Goal: Transaction & Acquisition: Purchase product/service

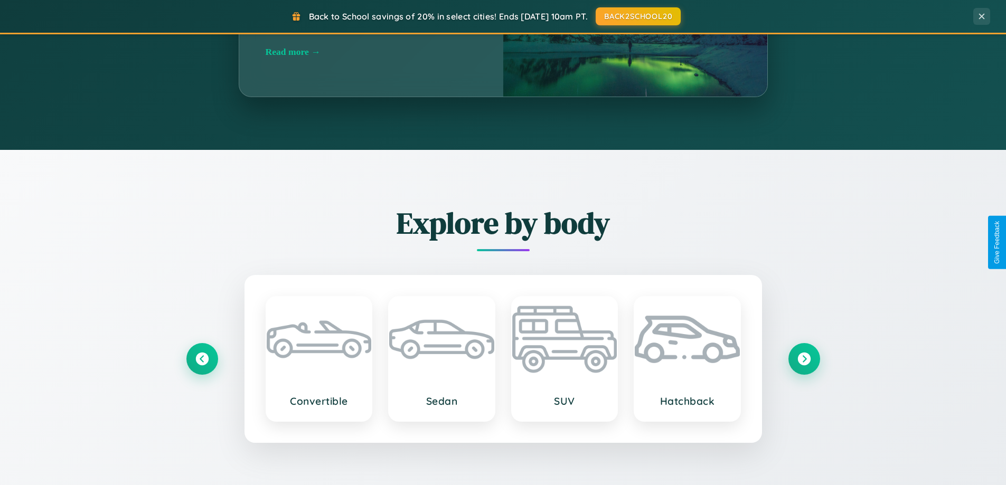
scroll to position [1696, 0]
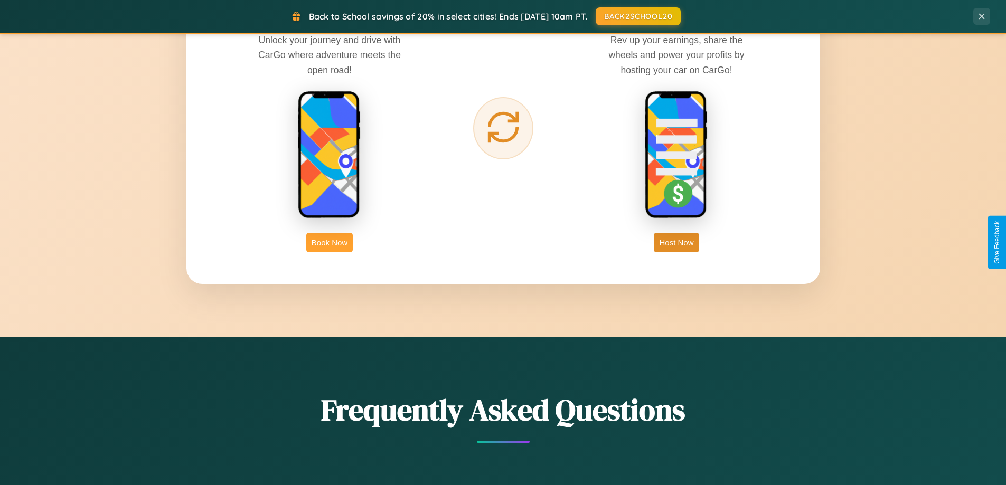
click at [329, 242] on button "Book Now" at bounding box center [329, 243] width 46 height 20
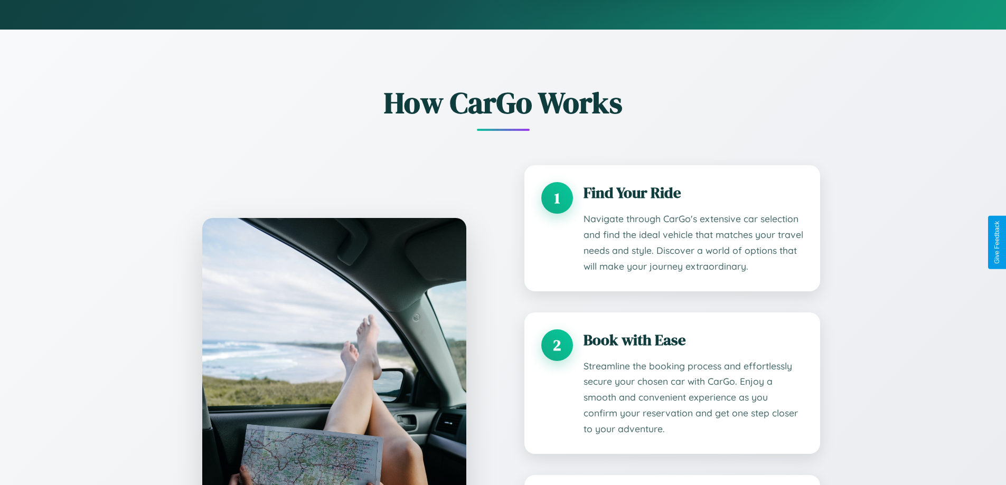
scroll to position [880, 0]
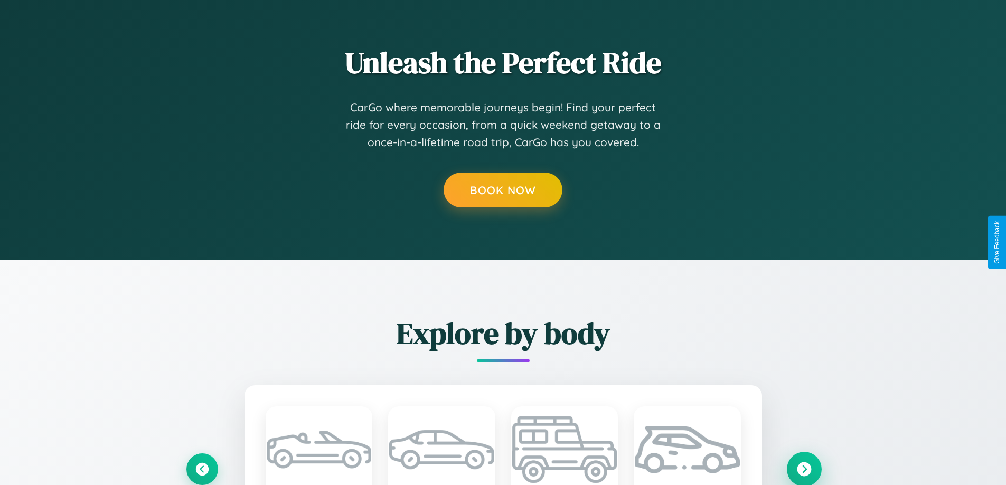
click at [804, 469] on icon at bounding box center [804, 469] width 14 height 14
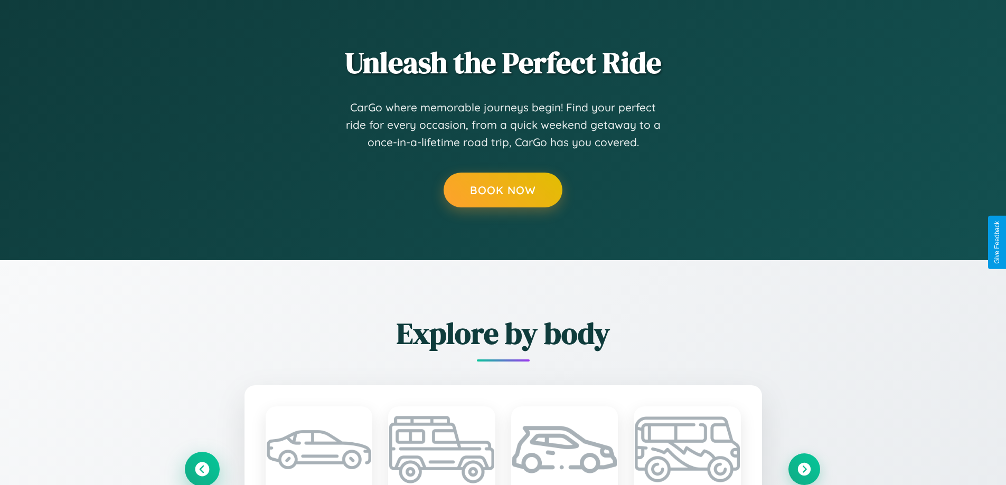
click at [202, 468] on icon at bounding box center [201, 468] width 17 height 17
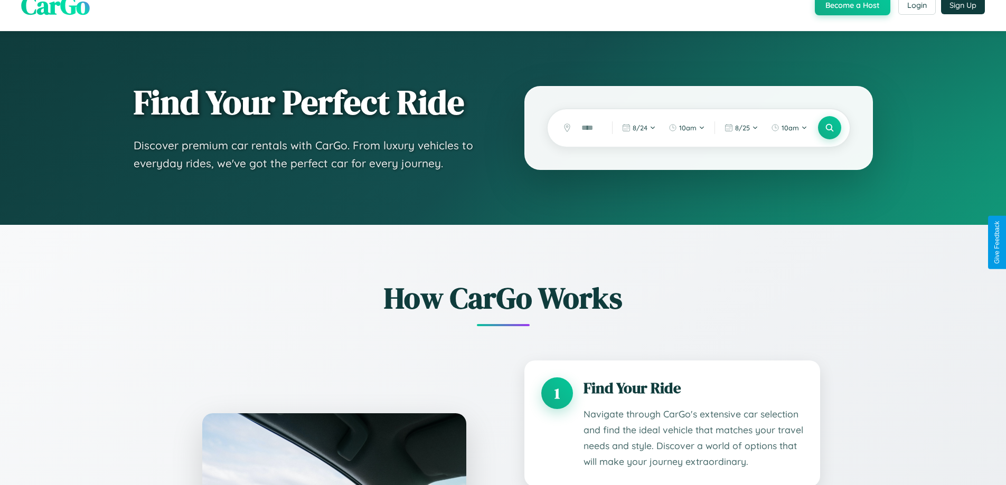
scroll to position [0, 0]
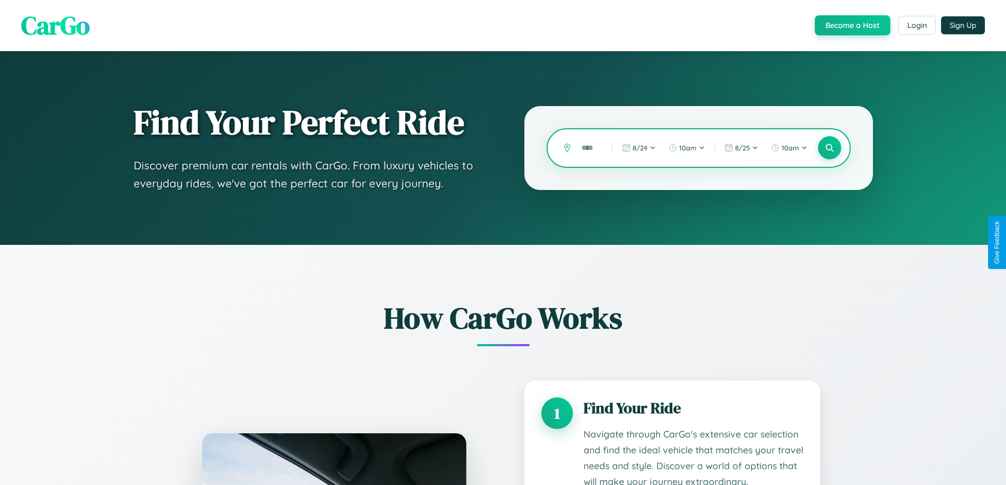
click at [589, 148] on input "text" at bounding box center [588, 148] width 25 height 18
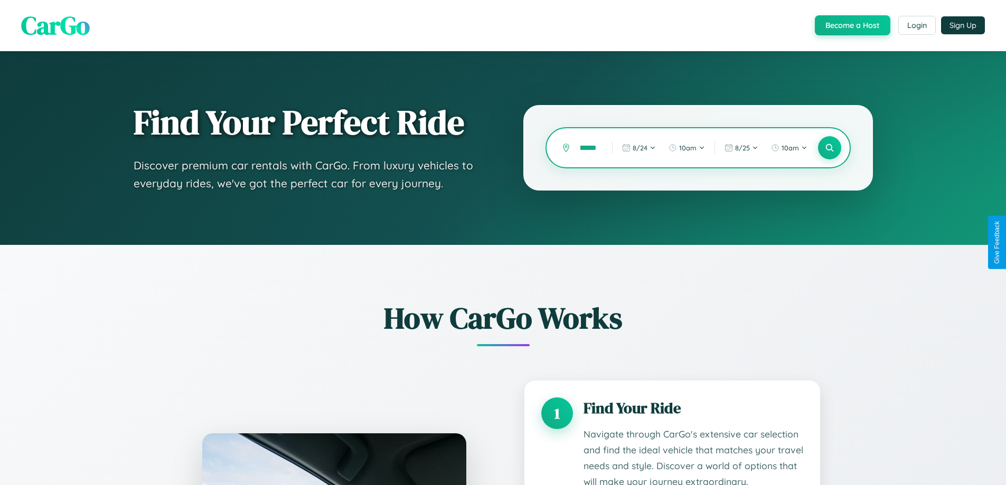
scroll to position [0, 22]
type input "********"
click at [829, 148] on icon at bounding box center [829, 148] width 10 height 10
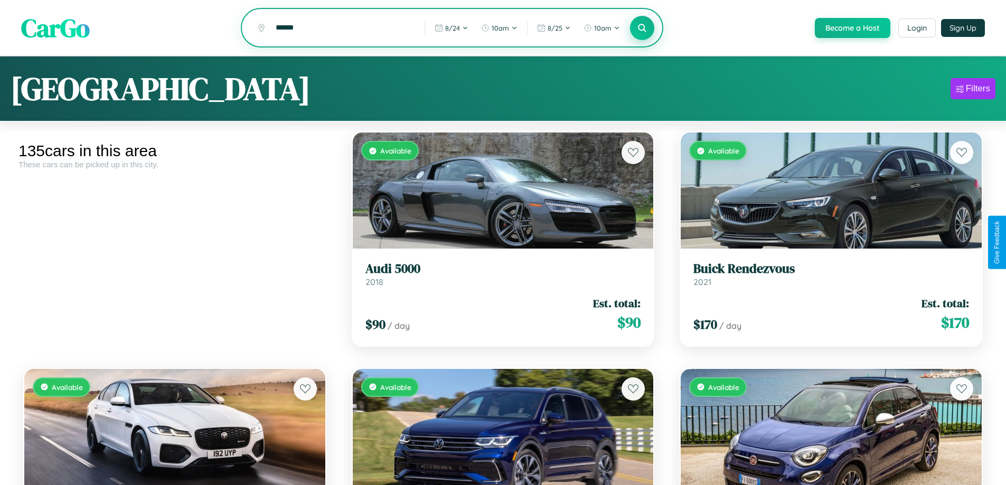
click at [641, 29] on icon at bounding box center [642, 28] width 10 height 10
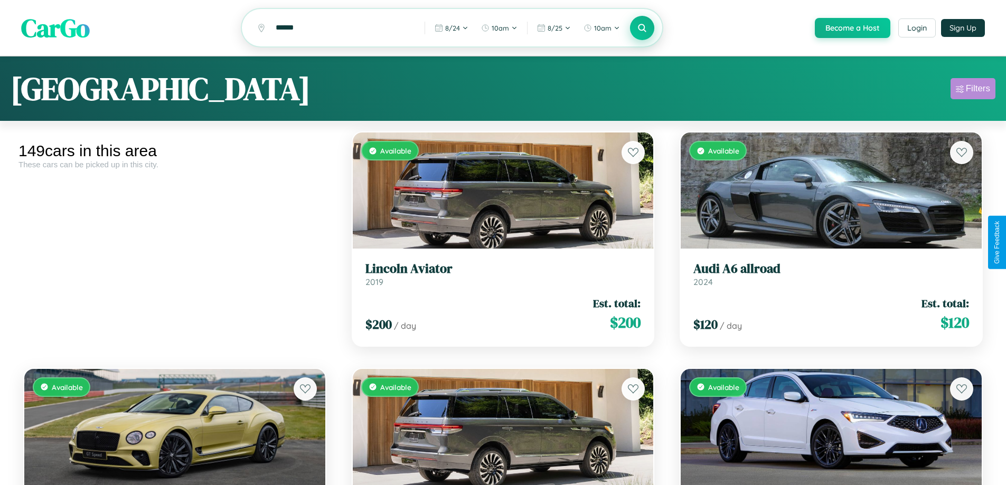
click at [973, 90] on div "Filters" at bounding box center [978, 88] width 24 height 11
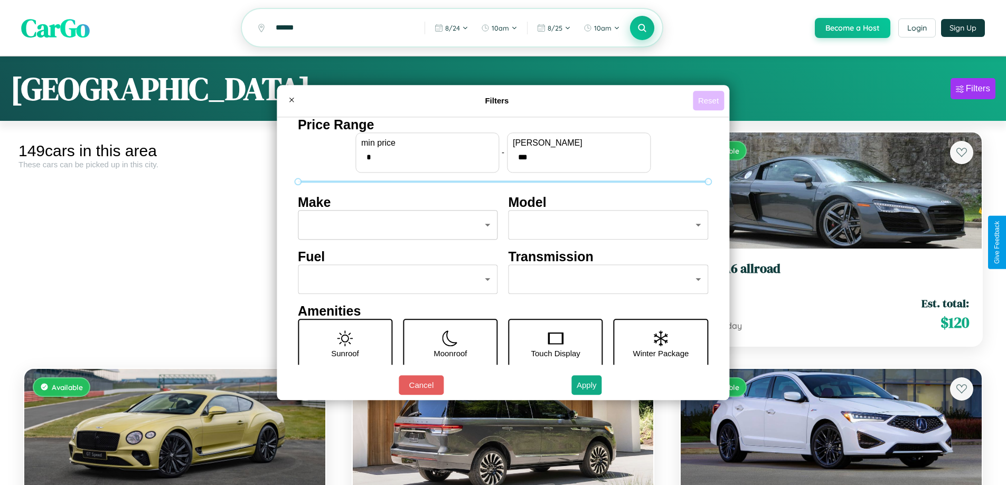
click at [710, 100] on button "Reset" at bounding box center [708, 101] width 31 height 20
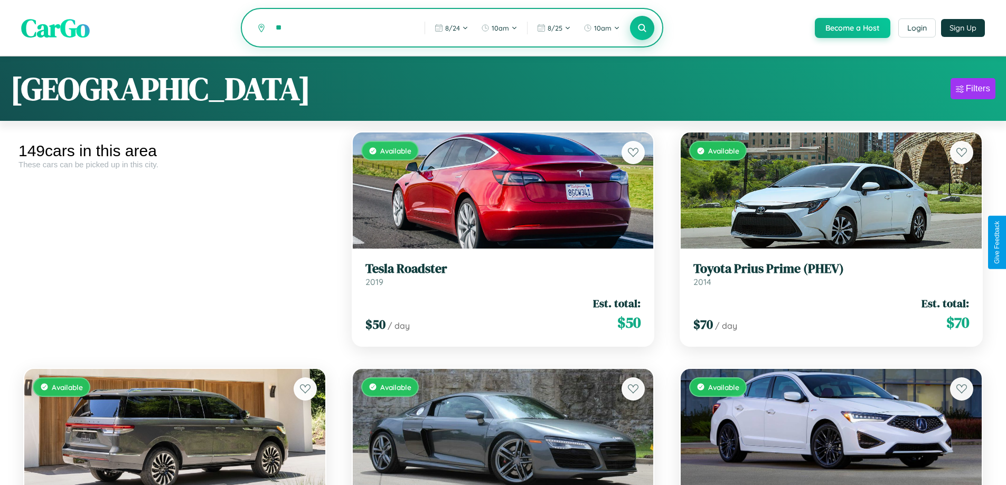
type input "*"
type input "*******"
click at [641, 29] on icon at bounding box center [642, 28] width 10 height 10
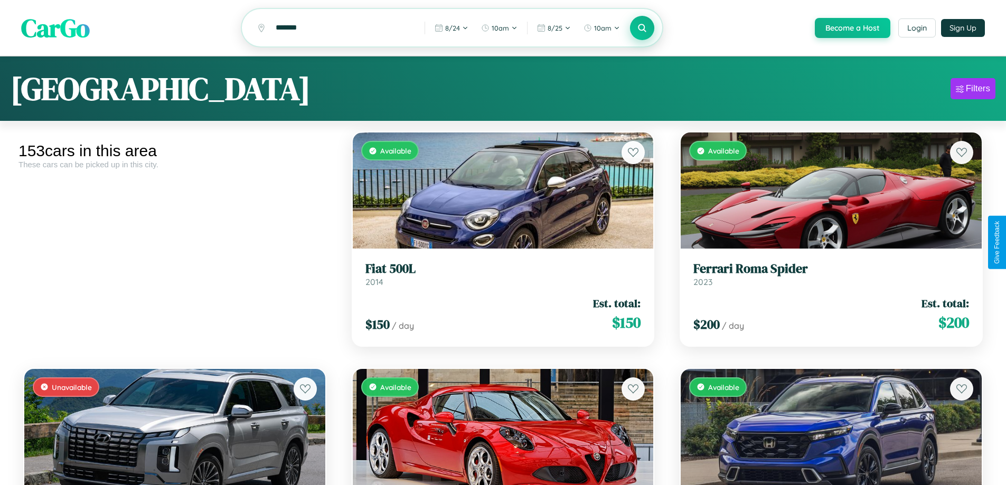
scroll to position [4640, 0]
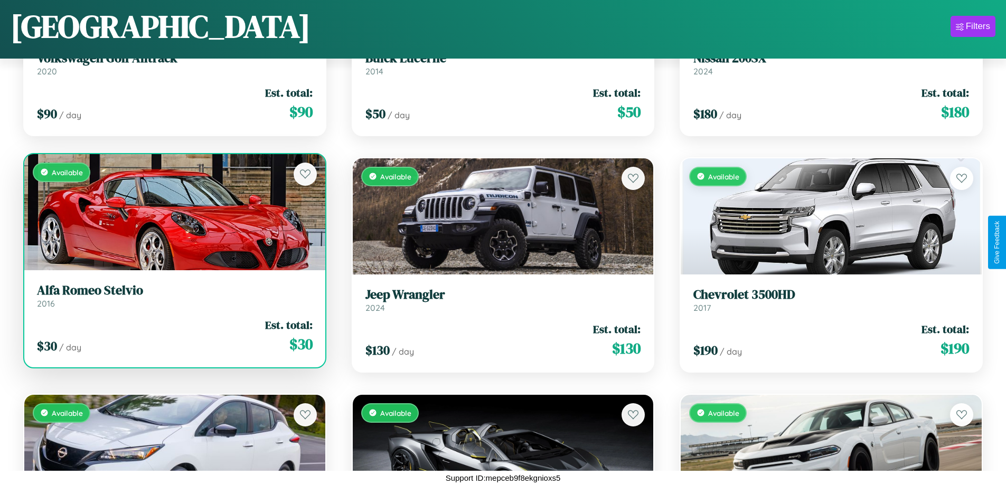
click at [173, 297] on h3 "Alfa Romeo Stelvio" at bounding box center [175, 290] width 276 height 15
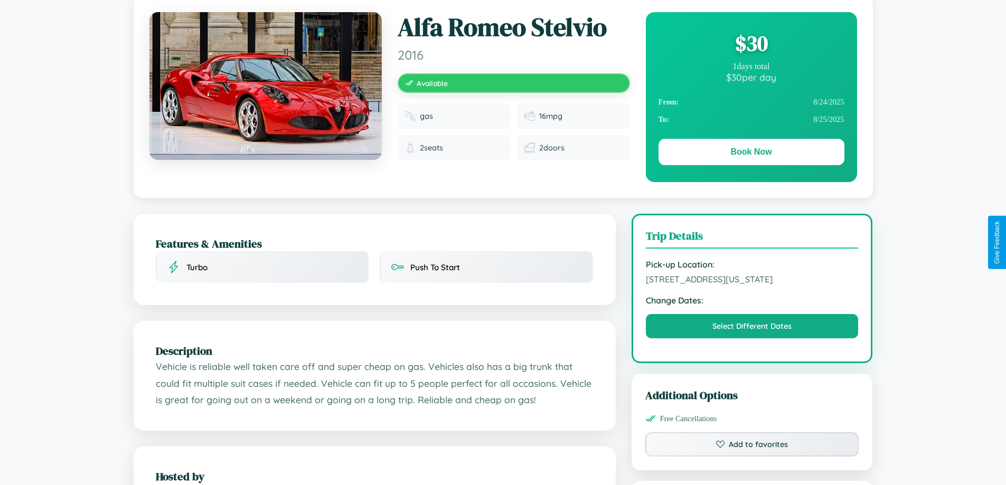
scroll to position [357, 0]
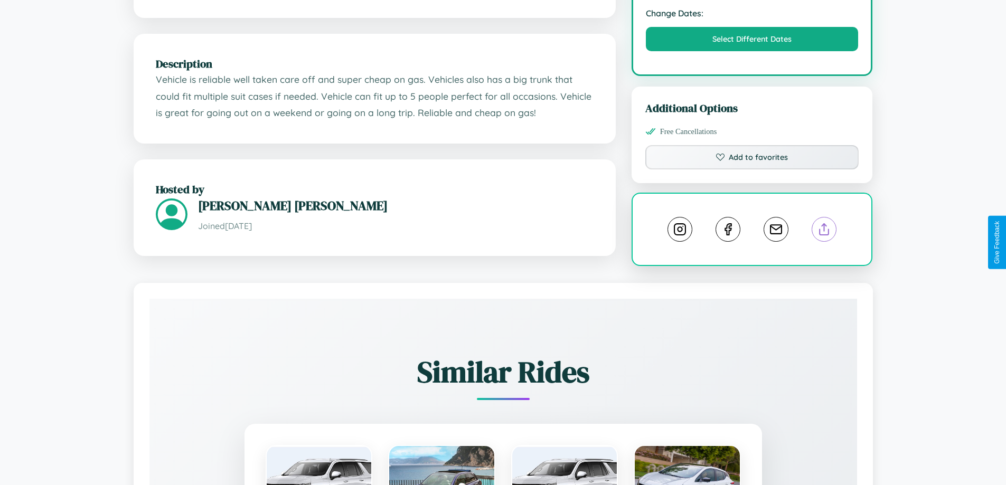
click at [824, 231] on line at bounding box center [824, 227] width 0 height 7
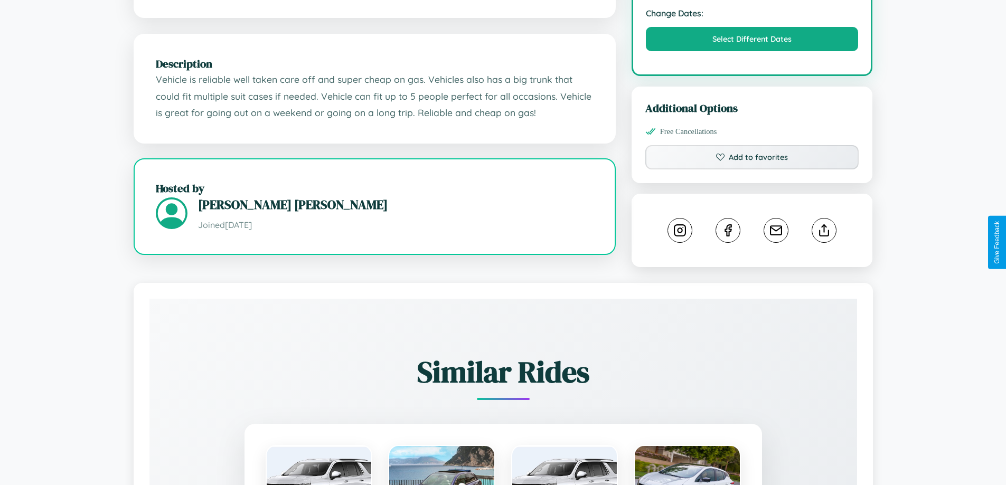
scroll to position [356, 0]
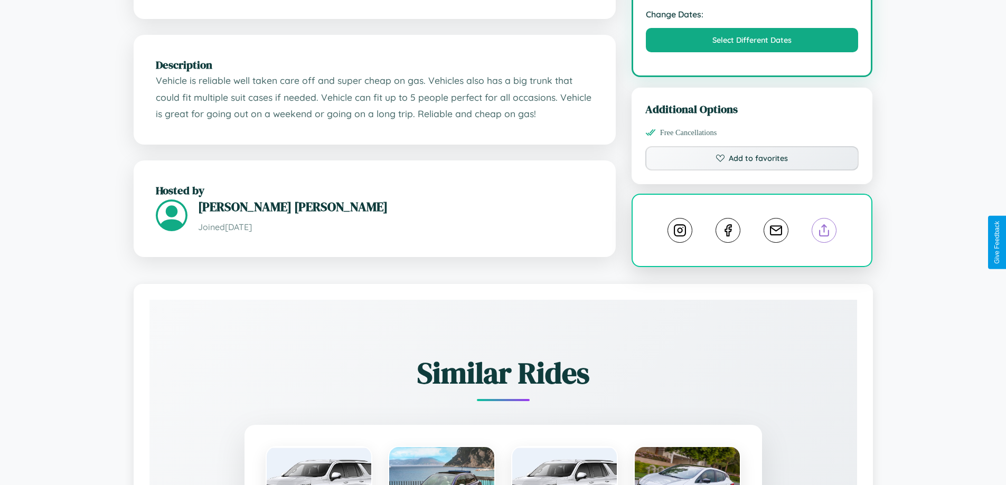
click at [824, 232] on line at bounding box center [824, 228] width 0 height 7
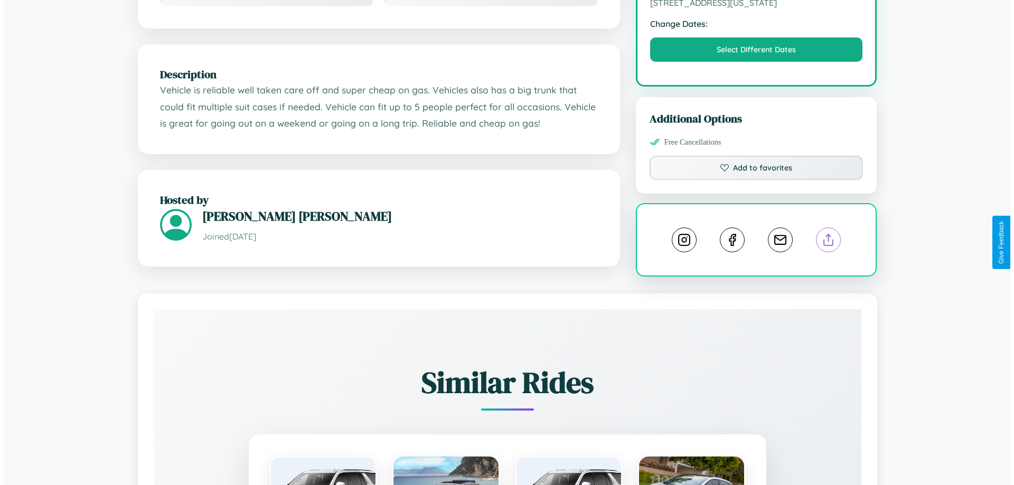
scroll to position [0, 0]
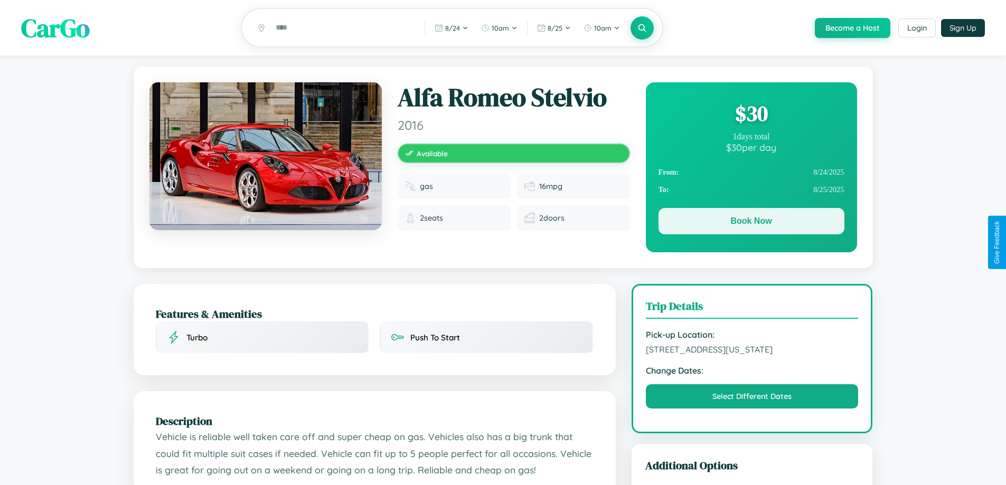
click at [751, 223] on button "Book Now" at bounding box center [751, 221] width 186 height 26
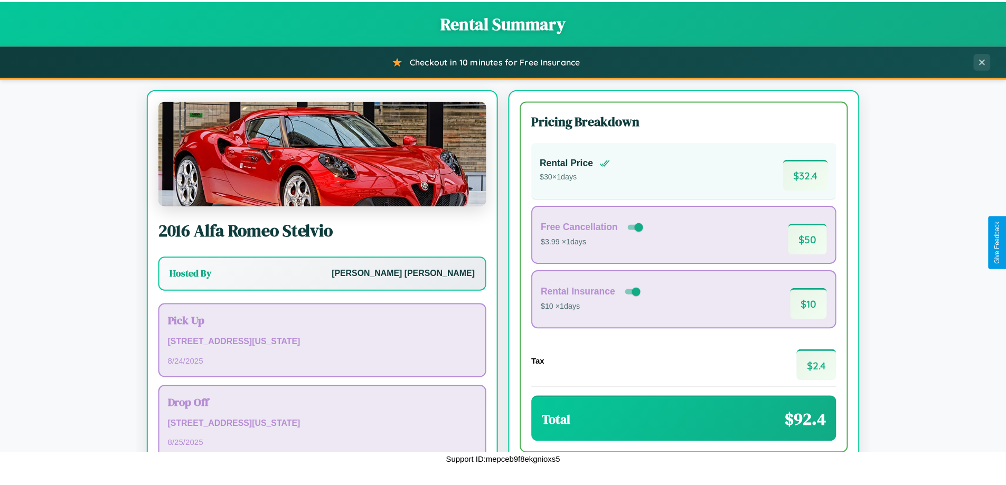
scroll to position [72, 0]
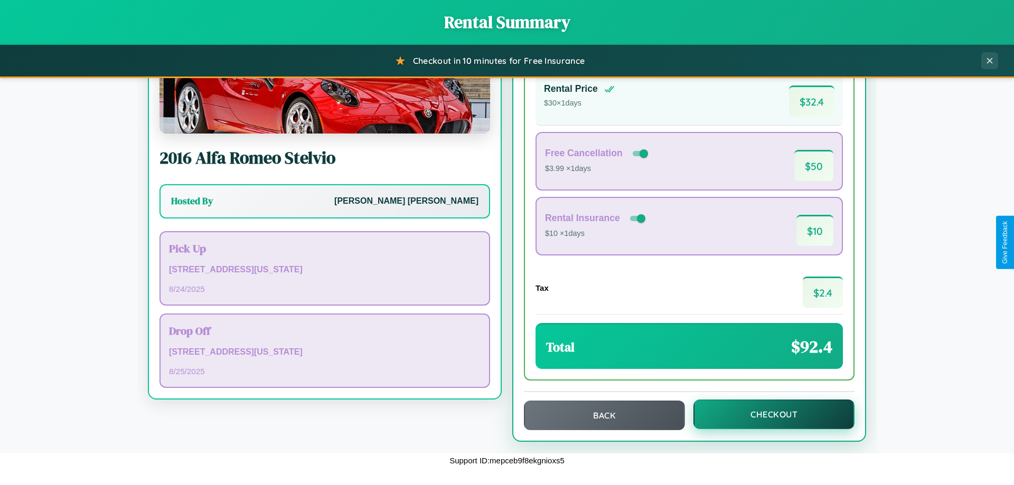
click at [767, 414] on button "Checkout" at bounding box center [773, 415] width 161 height 30
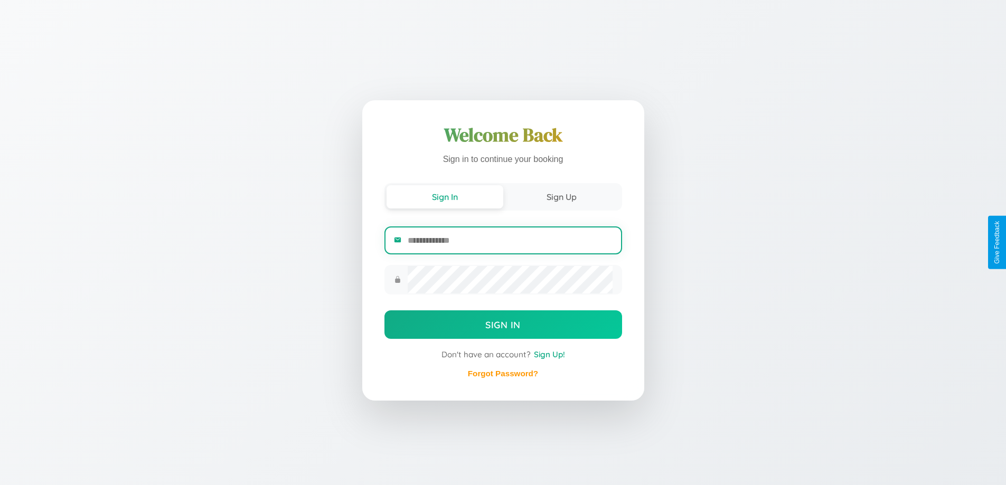
click at [510, 240] on input "email" at bounding box center [510, 241] width 204 height 26
type input "**********"
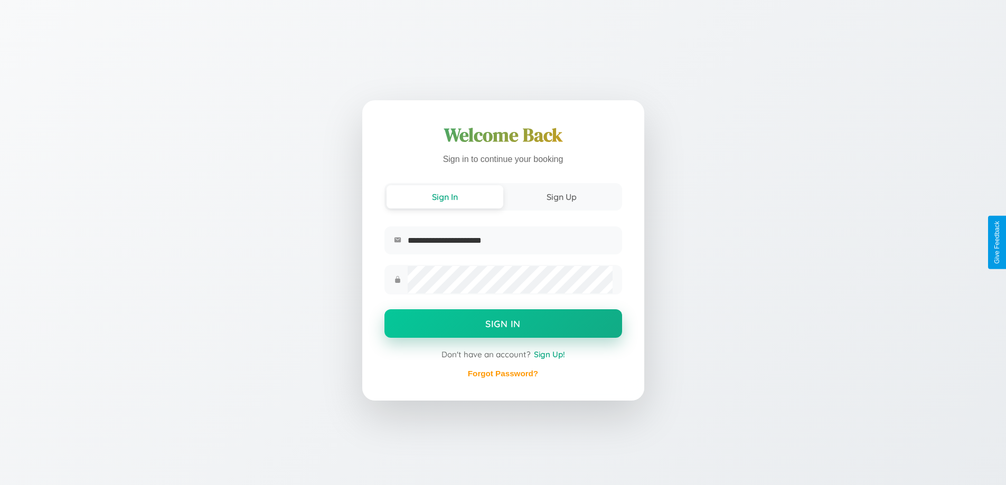
click at [503, 325] on button "Sign In" at bounding box center [503, 323] width 238 height 29
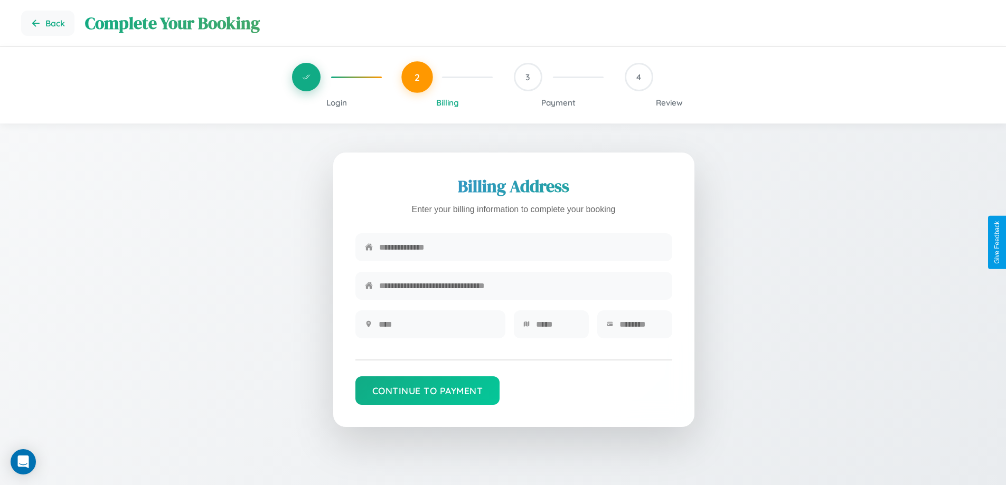
click at [521, 248] on input "text" at bounding box center [521, 247] width 284 height 26
type input "**********"
click at [437, 328] on input "text" at bounding box center [437, 325] width 117 height 26
type input "********"
click at [557, 328] on input "text" at bounding box center [557, 325] width 43 height 26
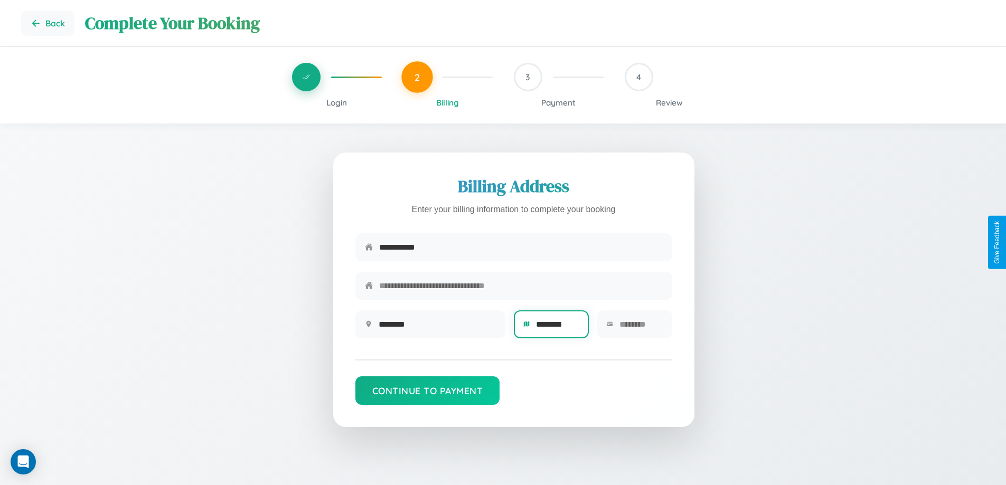
type input "********"
click at [640, 328] on input "text" at bounding box center [640, 325] width 43 height 26
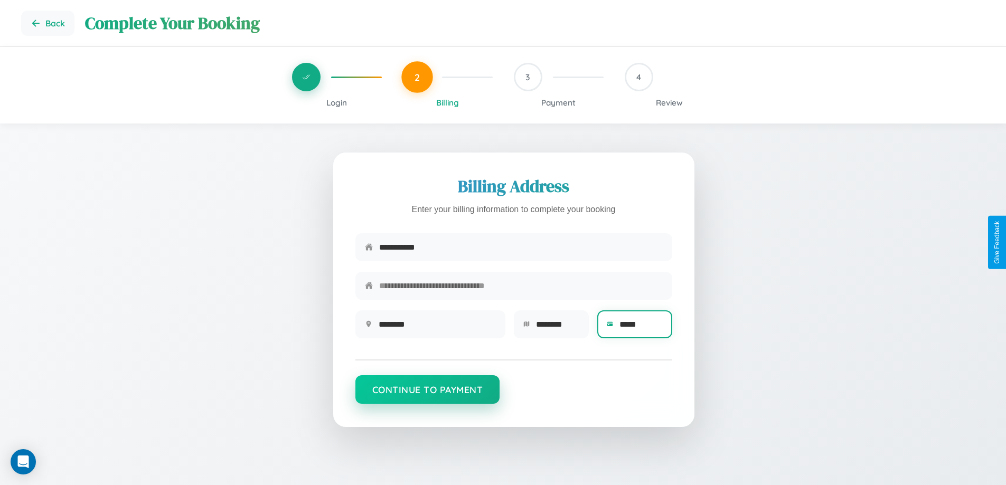
type input "*****"
click at [427, 394] on button "Continue to Payment" at bounding box center [427, 389] width 145 height 29
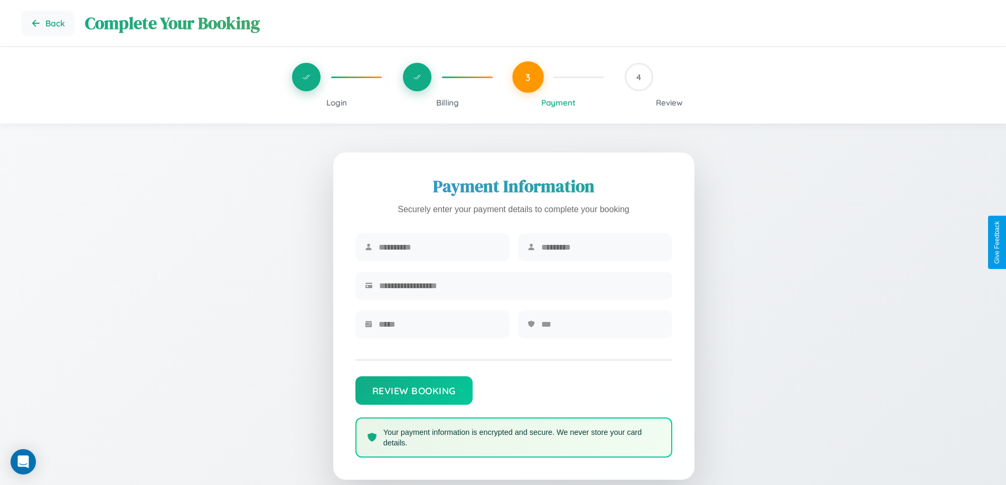
click at [439, 248] on input "text" at bounding box center [439, 247] width 121 height 26
type input "******"
click at [601, 248] on input "text" at bounding box center [601, 247] width 121 height 26
type input "*******"
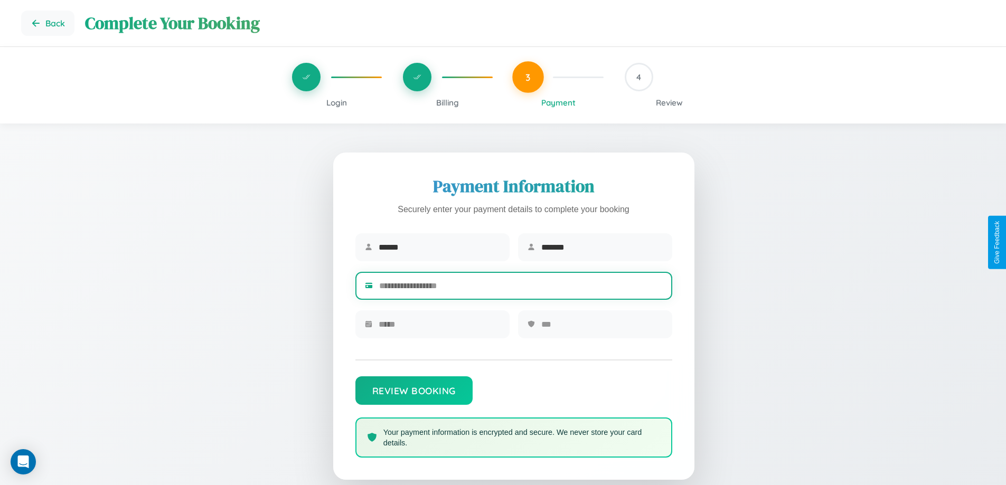
click at [521, 288] on input "text" at bounding box center [521, 286] width 284 height 26
type input "**********"
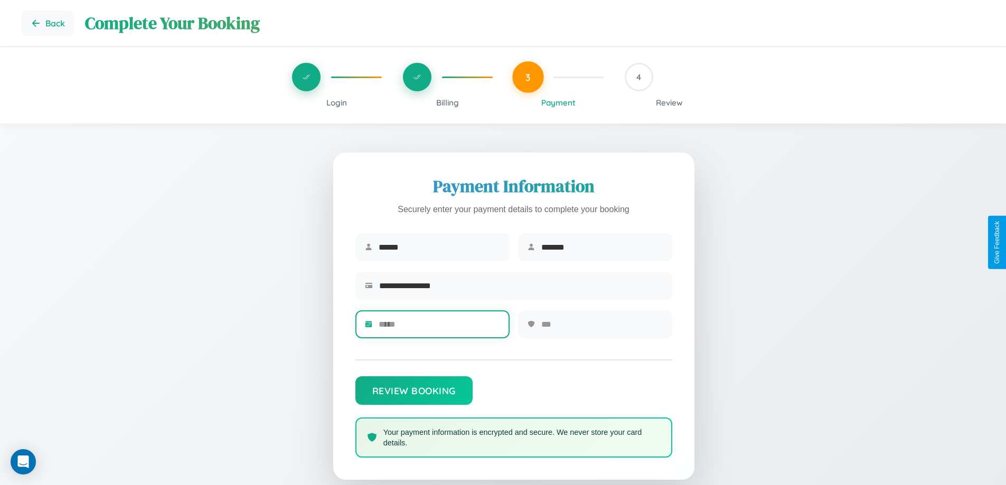
click at [439, 328] on input "text" at bounding box center [439, 325] width 121 height 26
type input "*****"
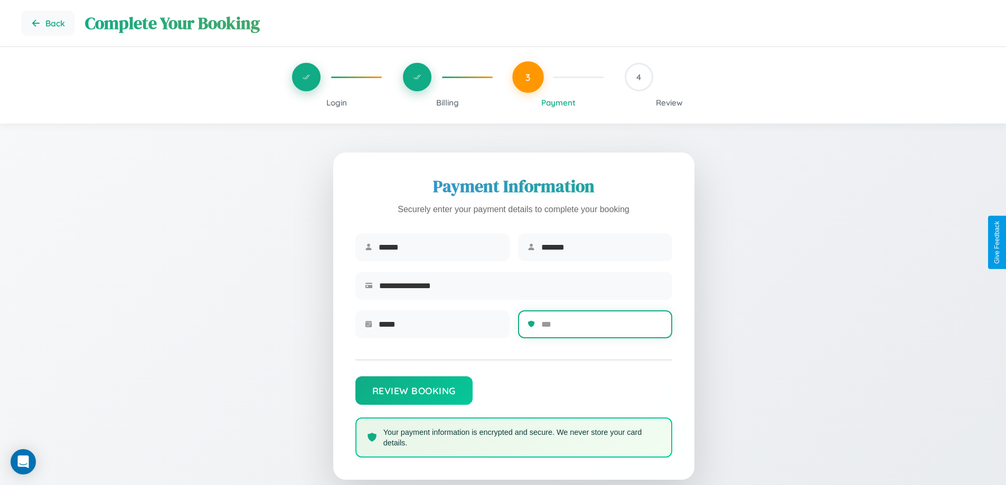
click at [601, 328] on input "text" at bounding box center [601, 325] width 121 height 26
type input "***"
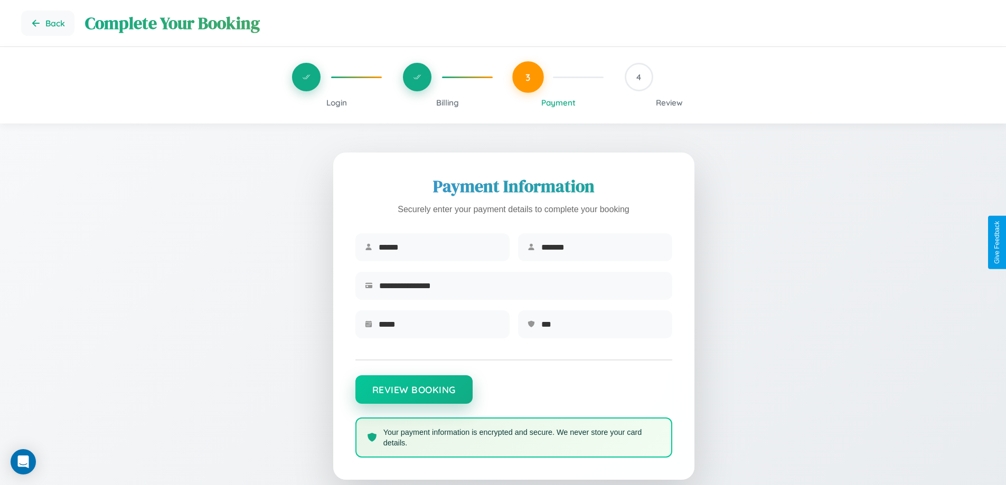
click at [413, 394] on button "Review Booking" at bounding box center [413, 389] width 117 height 29
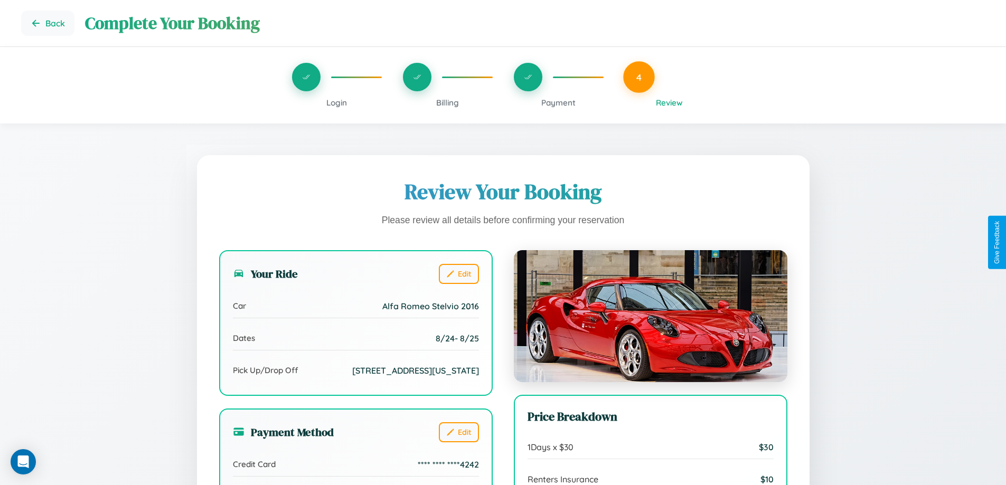
click at [558, 102] on span "Payment" at bounding box center [558, 103] width 34 height 10
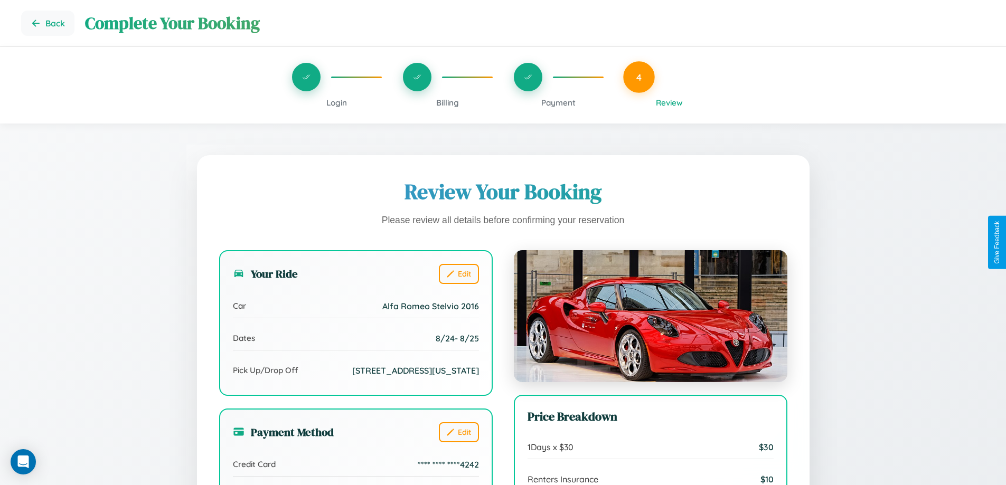
click at [558, 102] on span "Payment" at bounding box center [558, 103] width 34 height 10
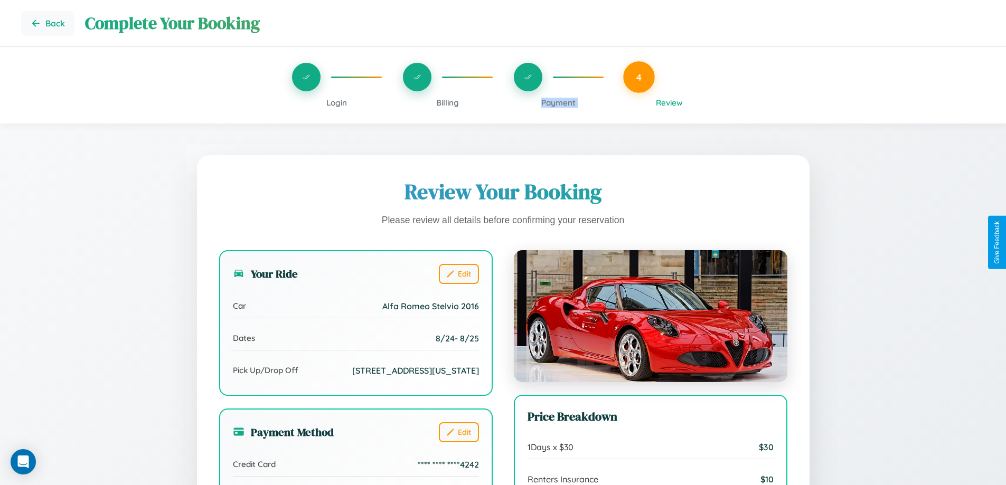
click at [558, 102] on span "Payment" at bounding box center [558, 103] width 34 height 10
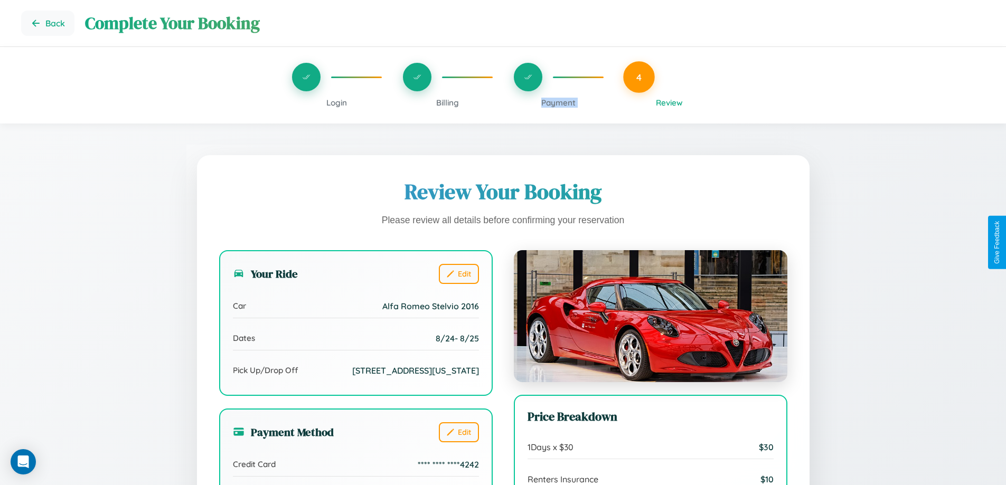
click at [558, 102] on span "Payment" at bounding box center [558, 103] width 34 height 10
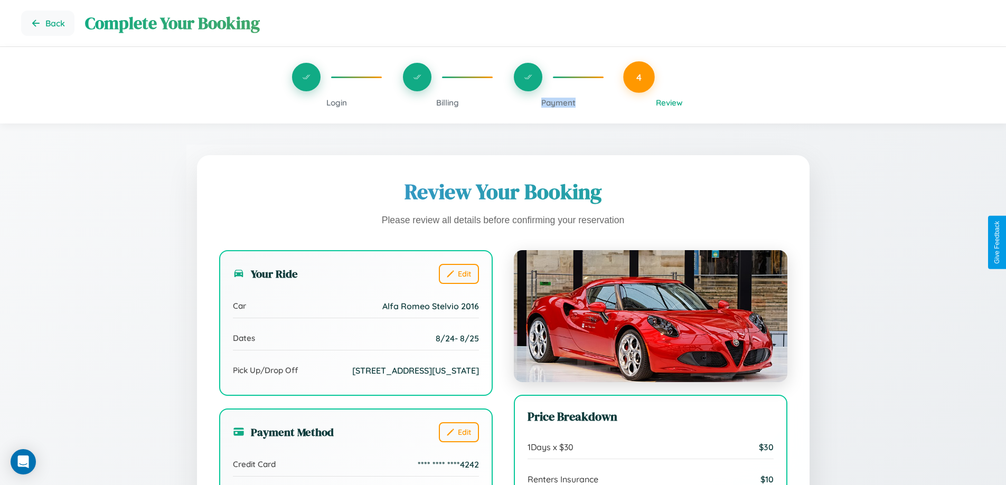
click at [558, 102] on span "Payment" at bounding box center [558, 103] width 34 height 10
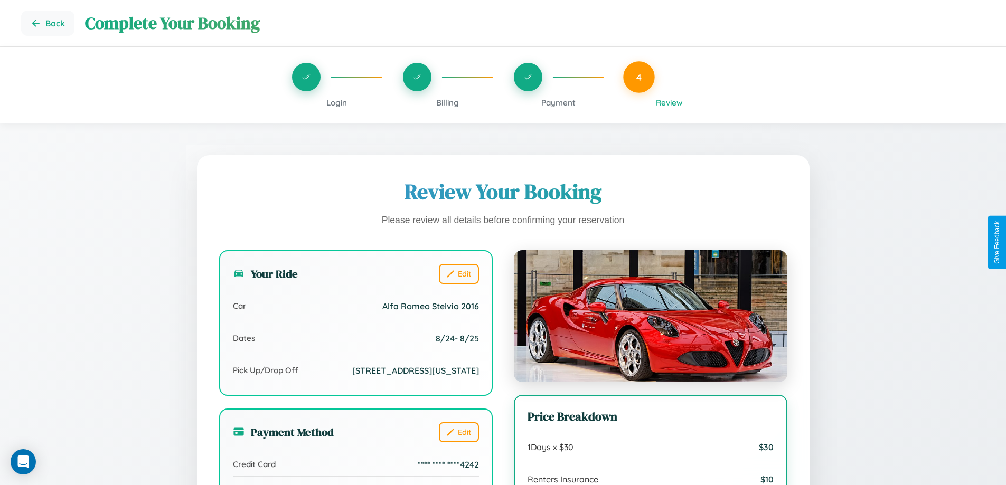
scroll to position [118, 0]
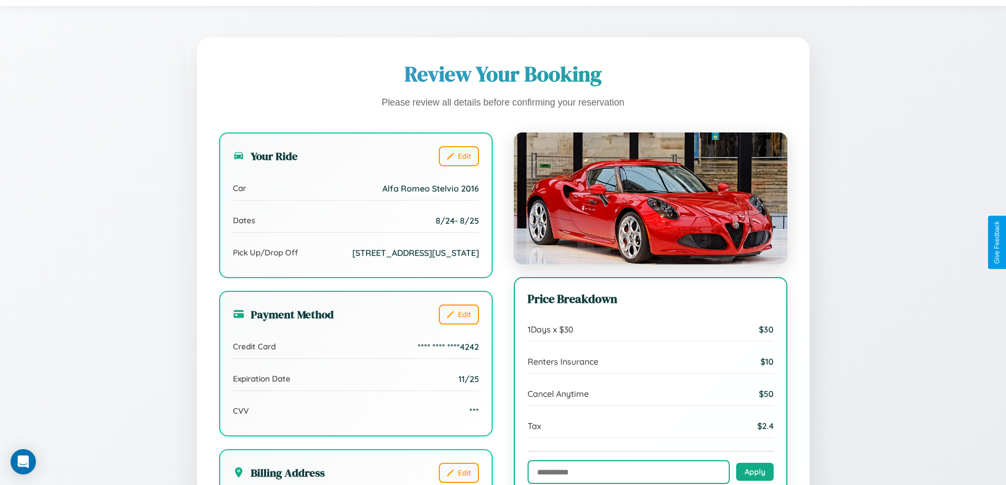
click at [628, 473] on input "text" at bounding box center [628, 472] width 202 height 24
type input "**********"
click at [754, 472] on button "Apply" at bounding box center [754, 472] width 37 height 18
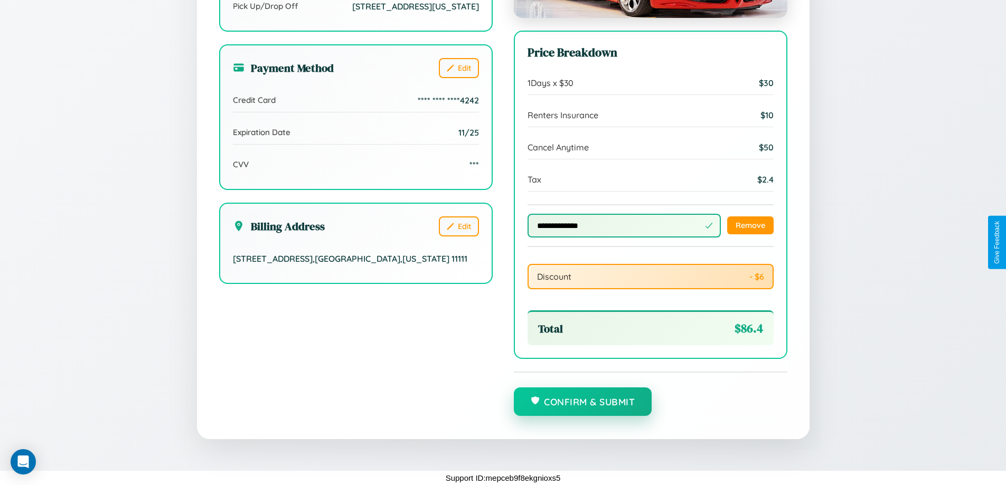
click at [582, 402] on button "Confirm & Submit" at bounding box center [583, 402] width 138 height 29
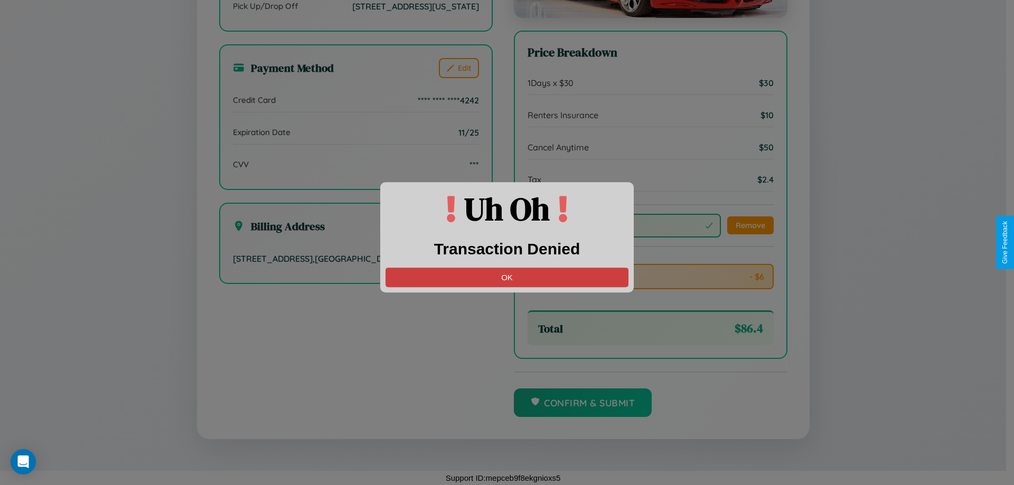
click at [507, 277] on button "OK" at bounding box center [506, 278] width 243 height 20
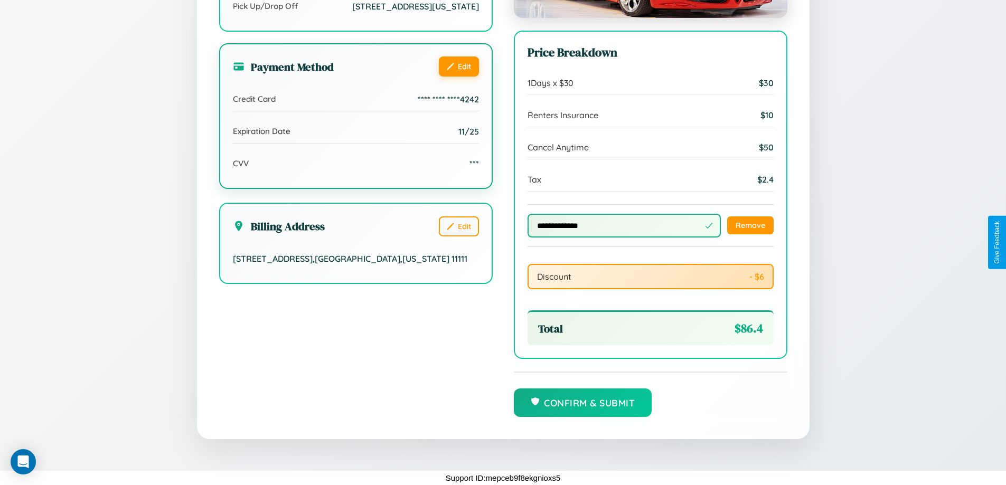
click at [458, 76] on button "Edit" at bounding box center [459, 66] width 40 height 20
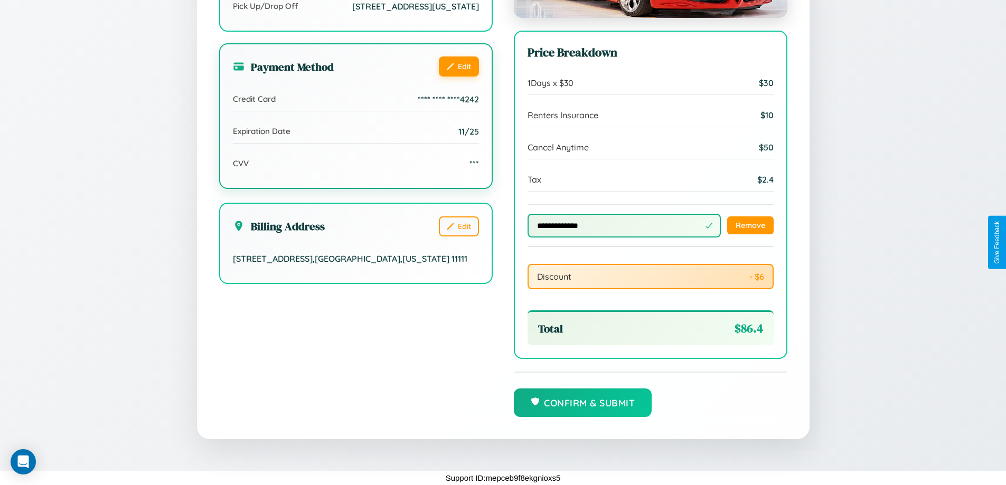
click at [458, 76] on button "Edit" at bounding box center [459, 66] width 40 height 20
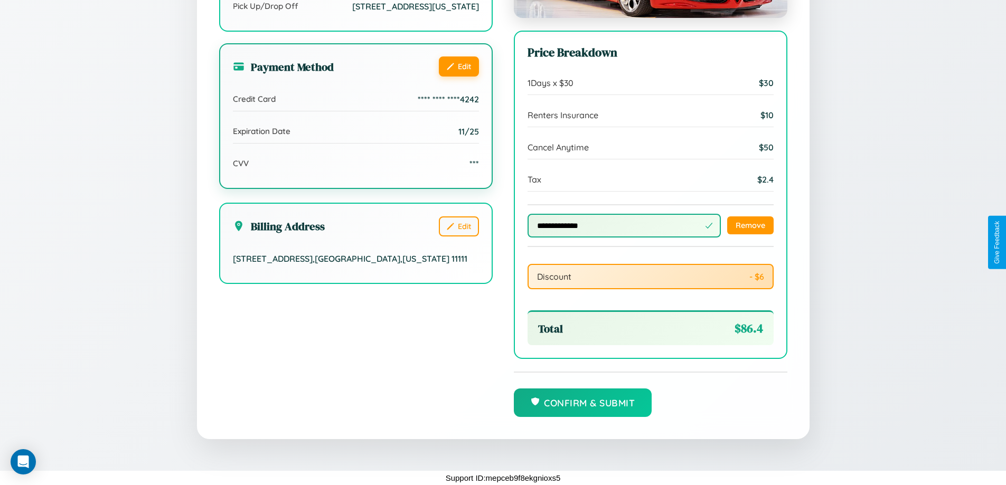
click at [458, 76] on button "Edit" at bounding box center [459, 66] width 40 height 20
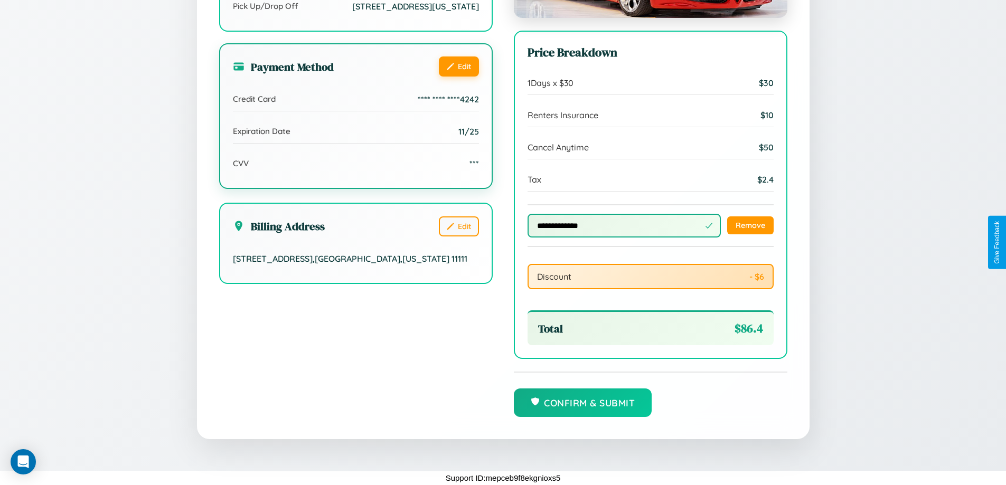
click at [458, 76] on button "Edit" at bounding box center [459, 66] width 40 height 20
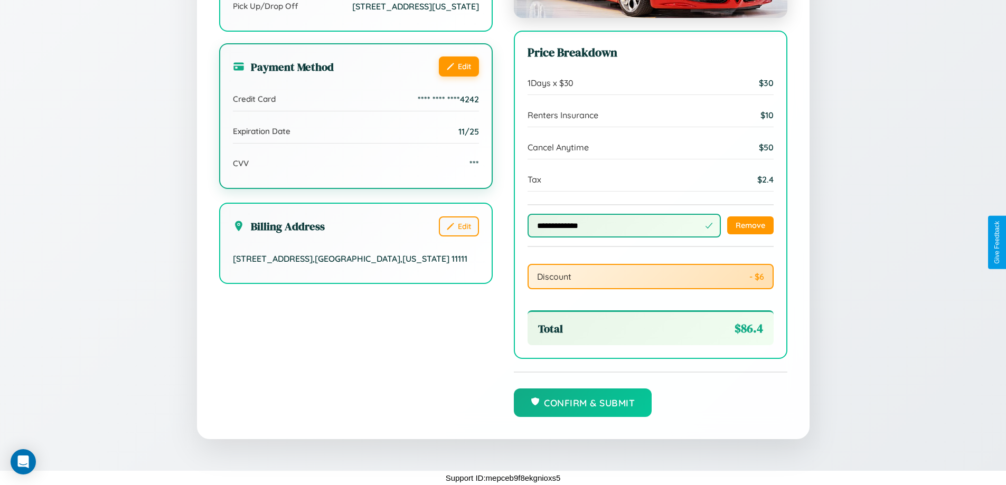
click at [458, 76] on button "Edit" at bounding box center [459, 66] width 40 height 20
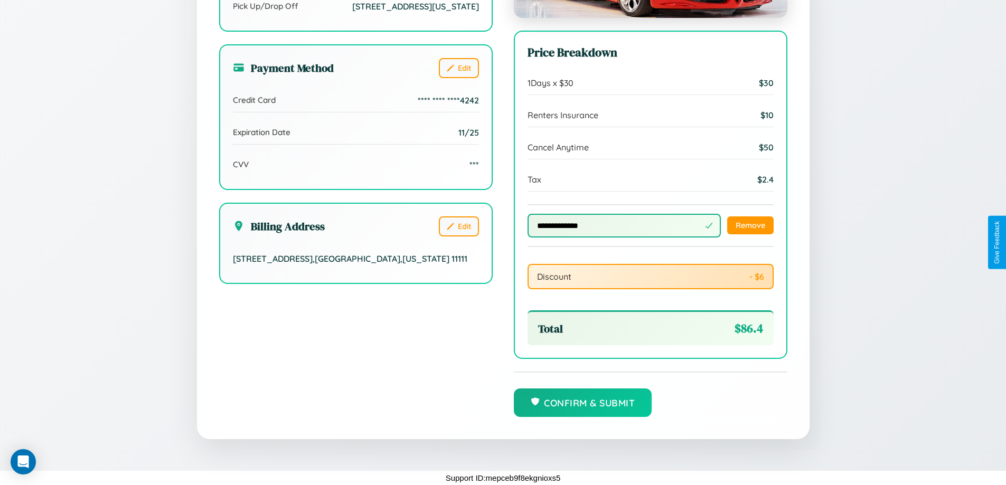
scroll to position [0, 0]
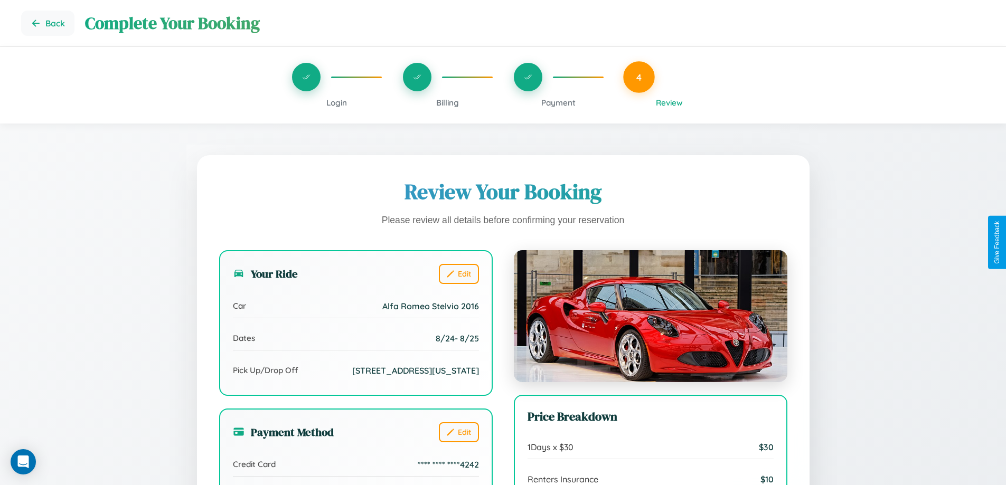
click at [558, 102] on span "Payment" at bounding box center [558, 103] width 34 height 10
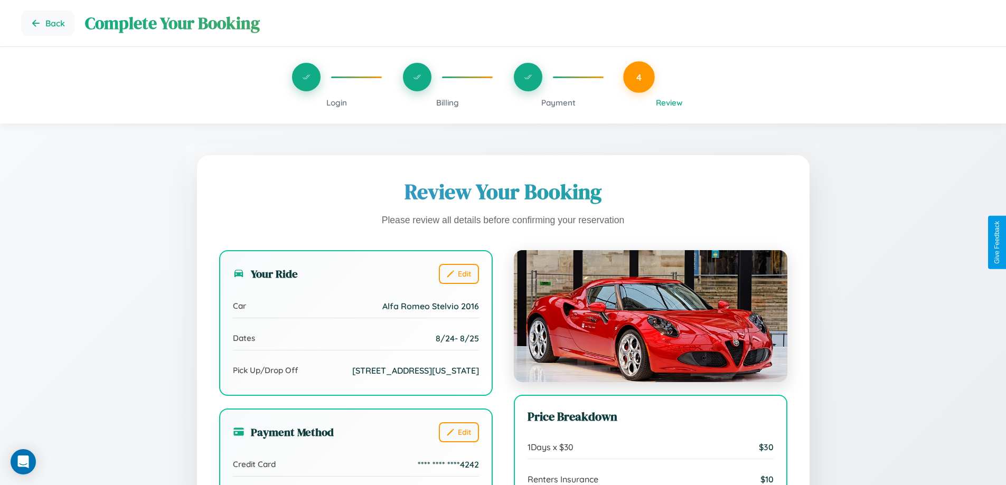
click at [558, 102] on span "Payment" at bounding box center [558, 103] width 34 height 10
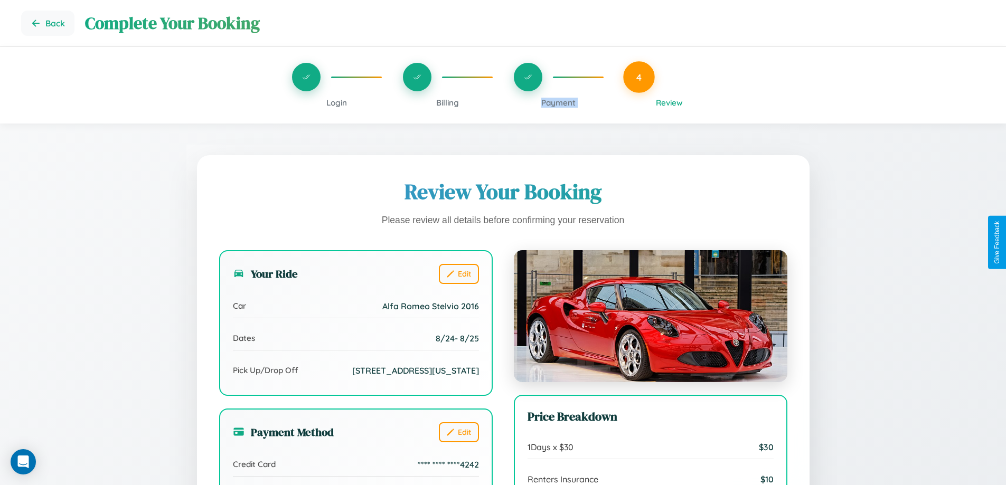
click at [558, 102] on span "Payment" at bounding box center [558, 103] width 34 height 10
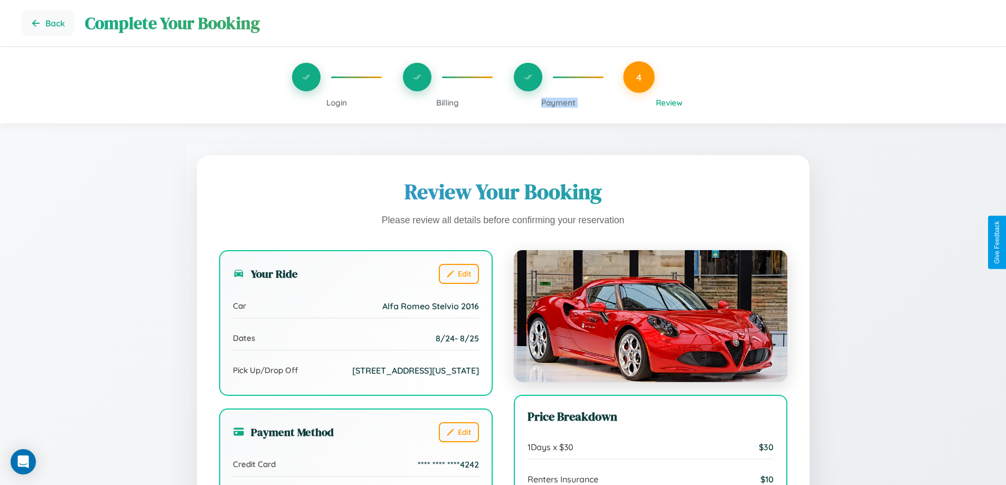
click at [558, 102] on span "Payment" at bounding box center [558, 103] width 34 height 10
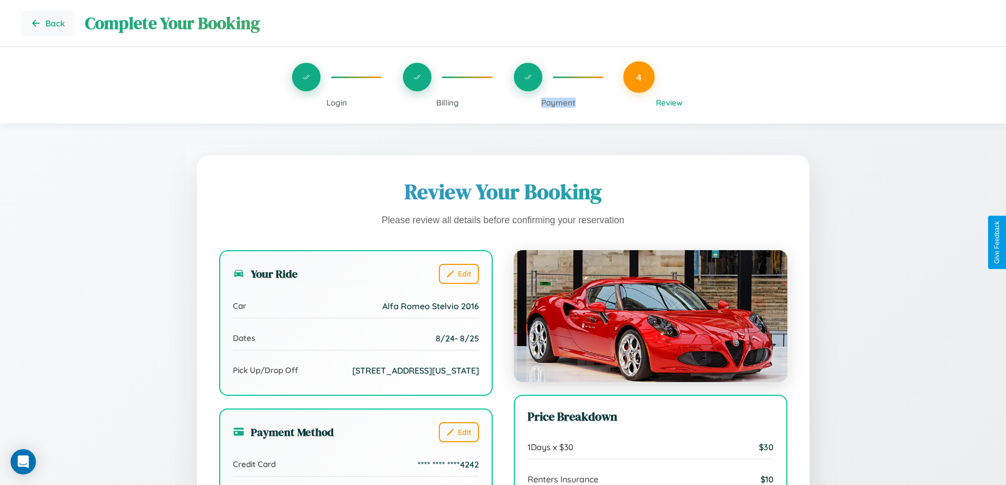
click at [558, 102] on span "Payment" at bounding box center [558, 103] width 34 height 10
